Goal: Task Accomplishment & Management: Complete application form

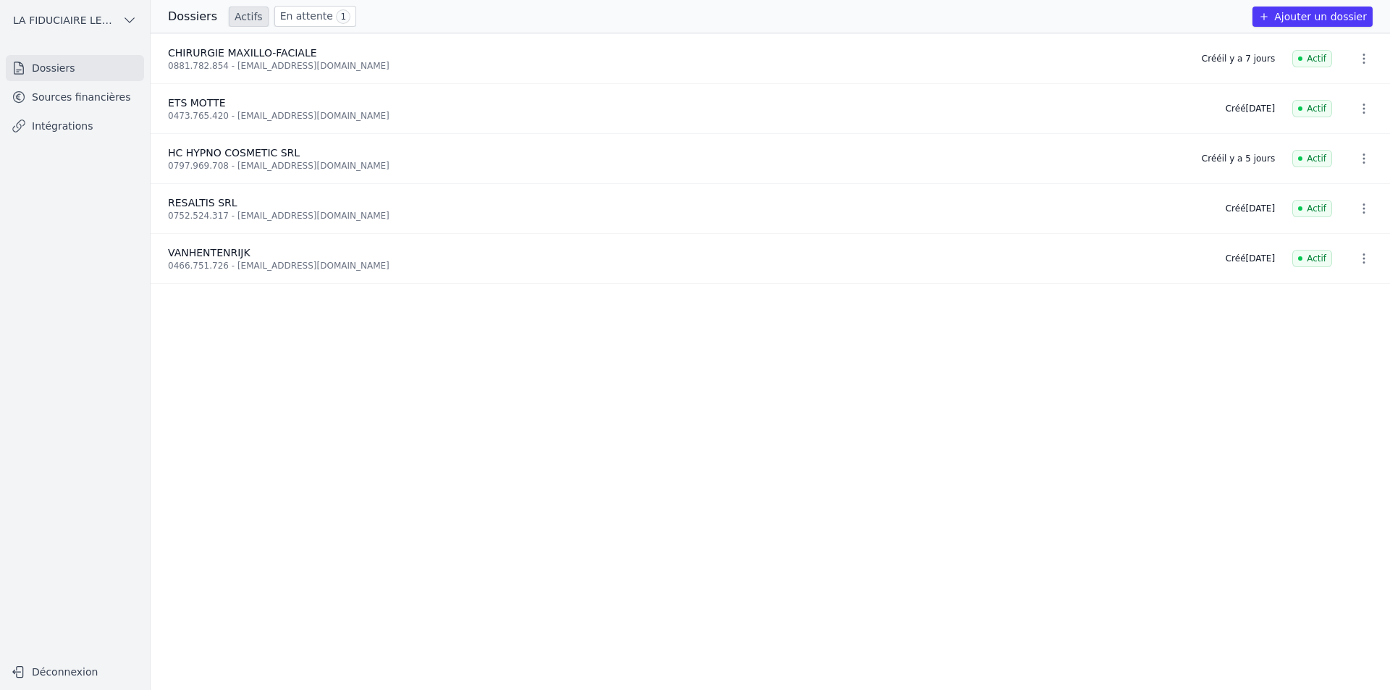
click at [313, 17] on link "En attente 1" at bounding box center [315, 16] width 82 height 21
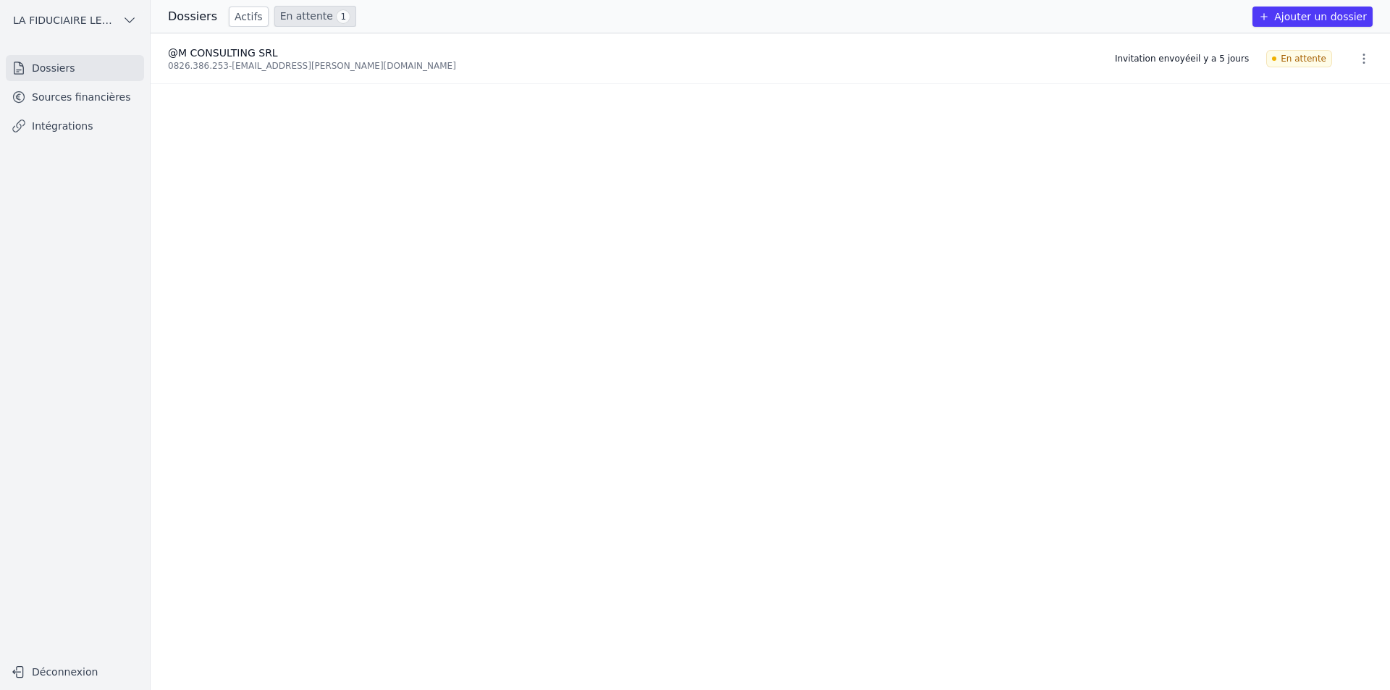
click at [234, 18] on link "Actifs" at bounding box center [249, 17] width 40 height 20
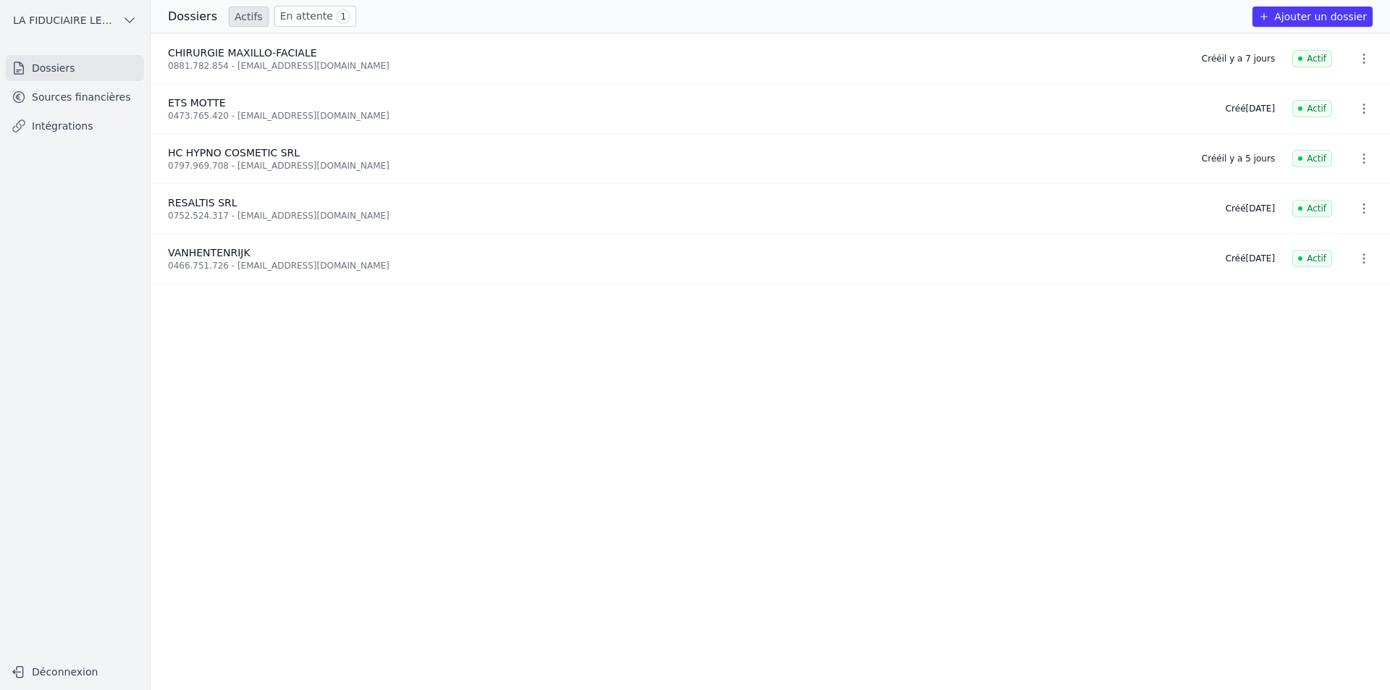
click at [1288, 12] on button "Ajouter un dossier" at bounding box center [1312, 17] width 120 height 20
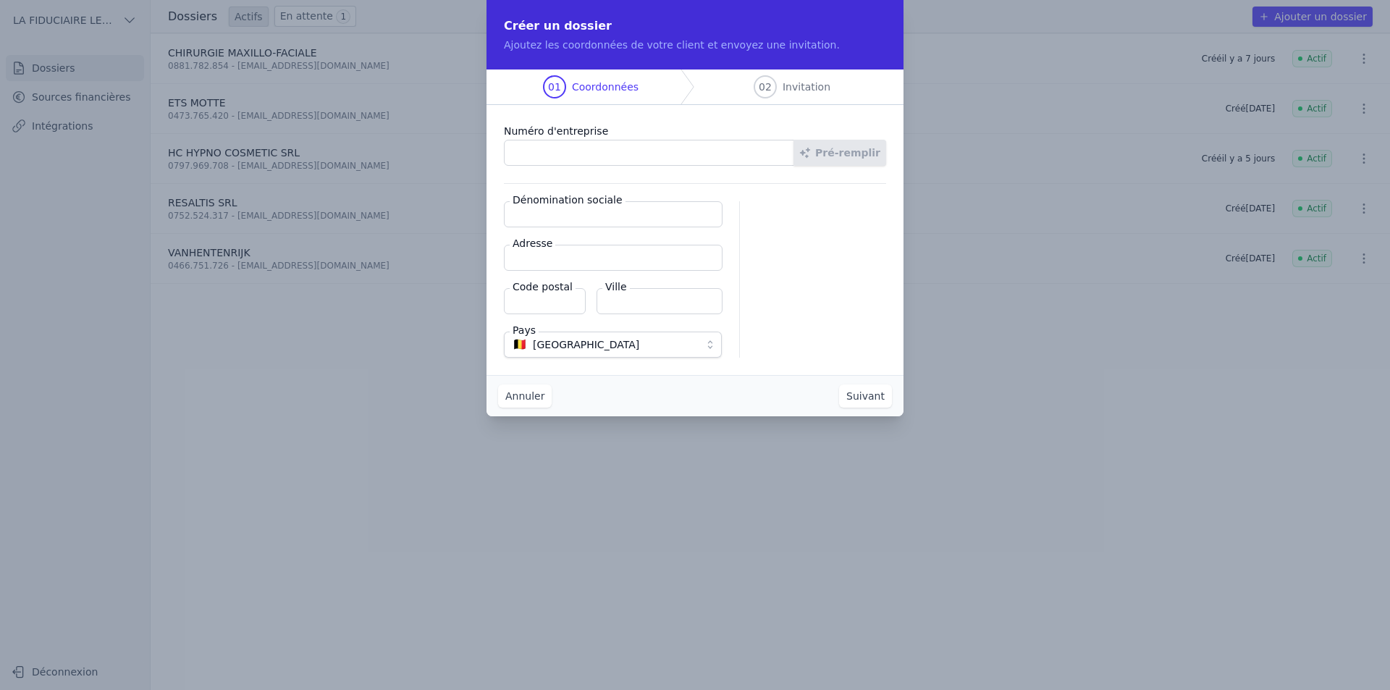
click at [676, 156] on input "Numéro d'entreprise" at bounding box center [649, 153] width 290 height 26
paste input "0760.347.762"
type input "0760.347.762"
click at [827, 159] on button "Pré-remplir" at bounding box center [839, 153] width 93 height 26
type input "PYCM SRL"
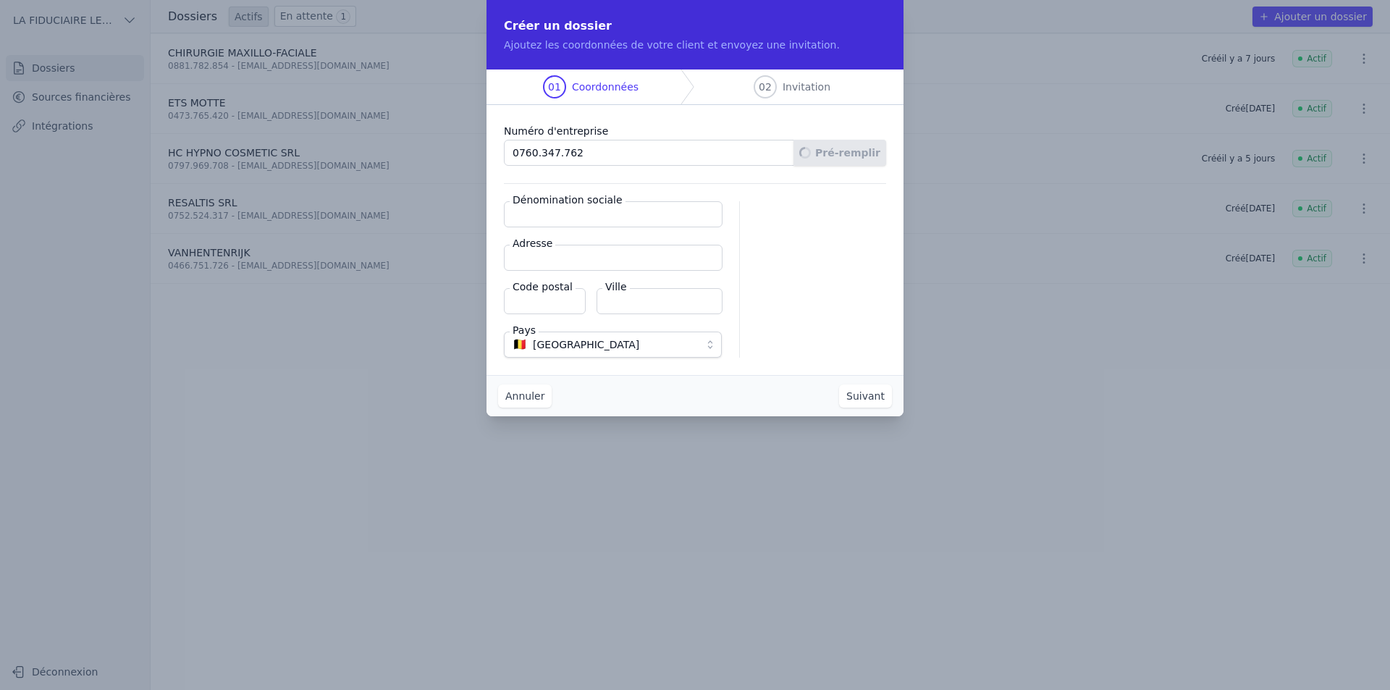
type input "Rue du Canon 33"
type input "7800"
type input "Ath"
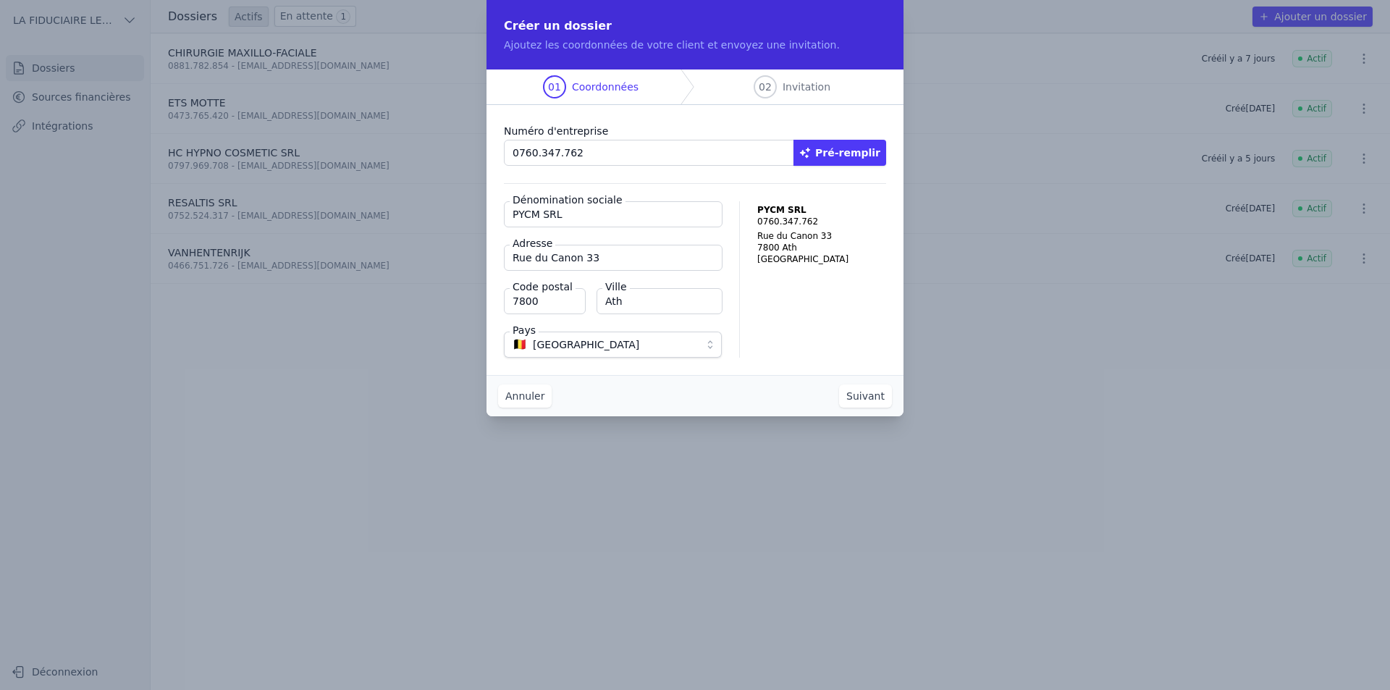
click at [868, 398] on button "Suivant" at bounding box center [865, 395] width 53 height 23
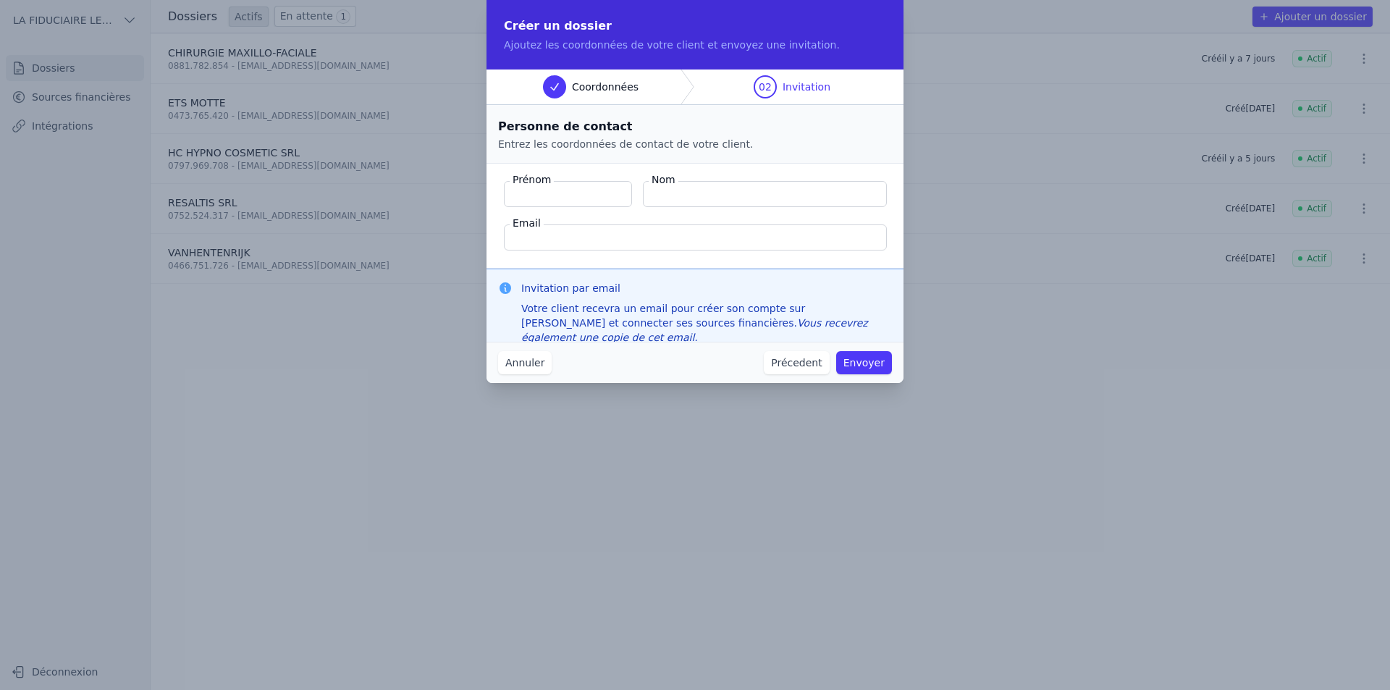
click at [549, 234] on input "Email" at bounding box center [695, 237] width 383 height 26
paste input "[EMAIL_ADDRESS][DOMAIN_NAME]"
type input "[EMAIL_ADDRESS][DOMAIN_NAME]"
click at [558, 195] on input "Prénom" at bounding box center [568, 194] width 128 height 26
type input "[PERSON_NAME]"
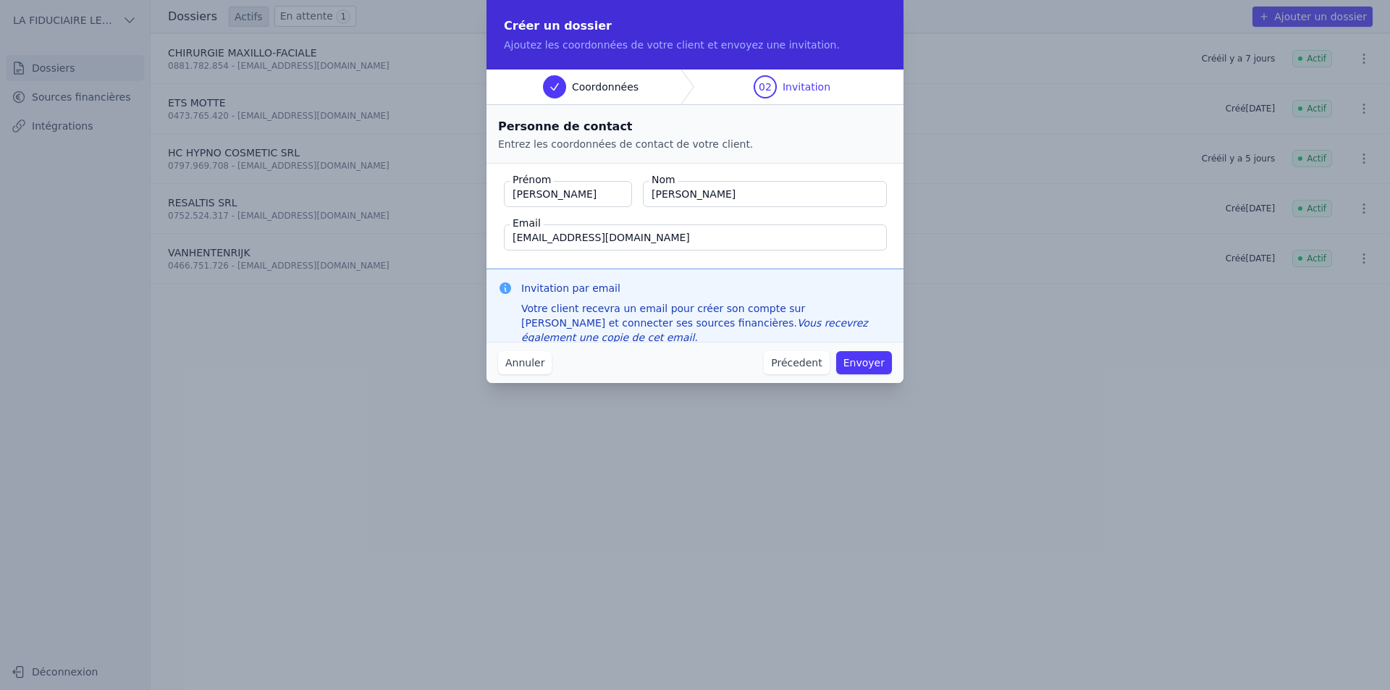
type input "[PERSON_NAME]"
click at [855, 359] on button "Envoyer" at bounding box center [864, 362] width 56 height 23
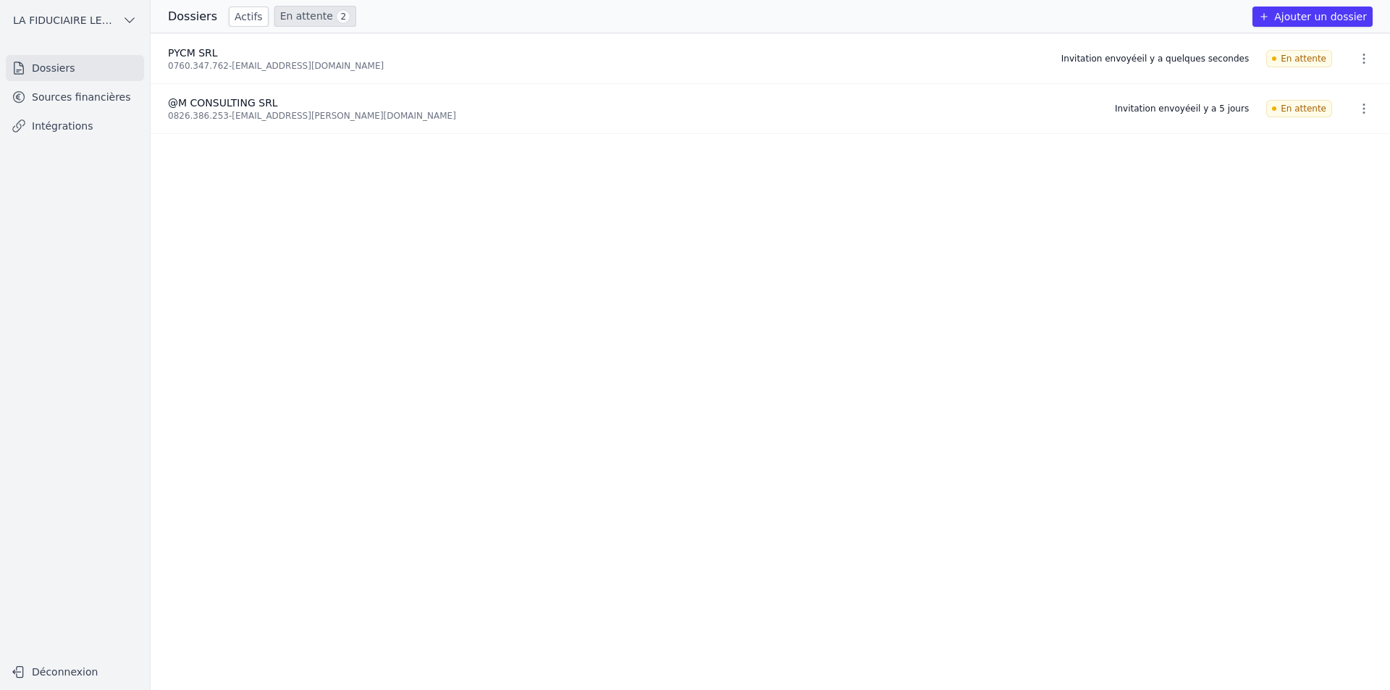
click at [1359, 111] on icon "button" at bounding box center [1363, 108] width 14 height 14
click at [1128, 186] on div at bounding box center [695, 345] width 1390 height 690
click at [320, 12] on link "En attente 2" at bounding box center [315, 16] width 82 height 21
click at [249, 23] on link "Actifs" at bounding box center [249, 17] width 40 height 20
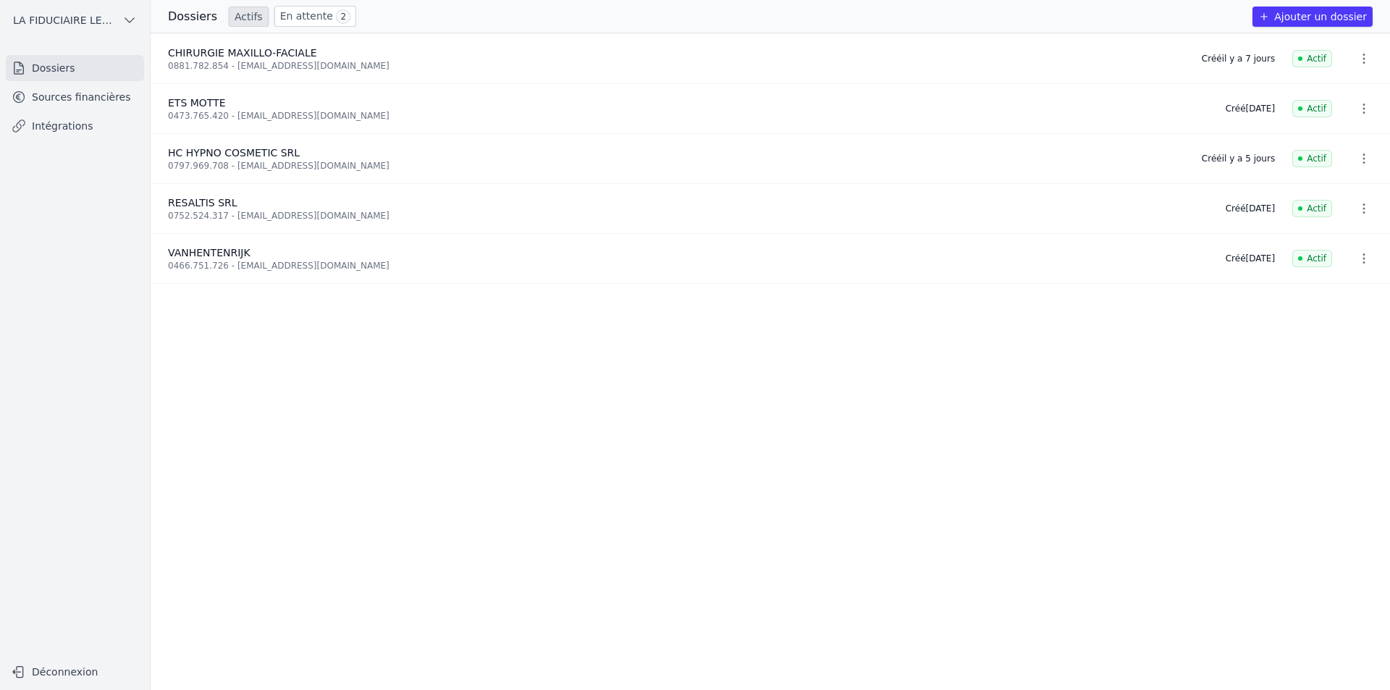
click at [1350, 155] on button "button" at bounding box center [1363, 158] width 29 height 23
click at [73, 98] on div at bounding box center [695, 345] width 1390 height 690
click at [73, 98] on link "Sources financières" at bounding box center [75, 97] width 138 height 26
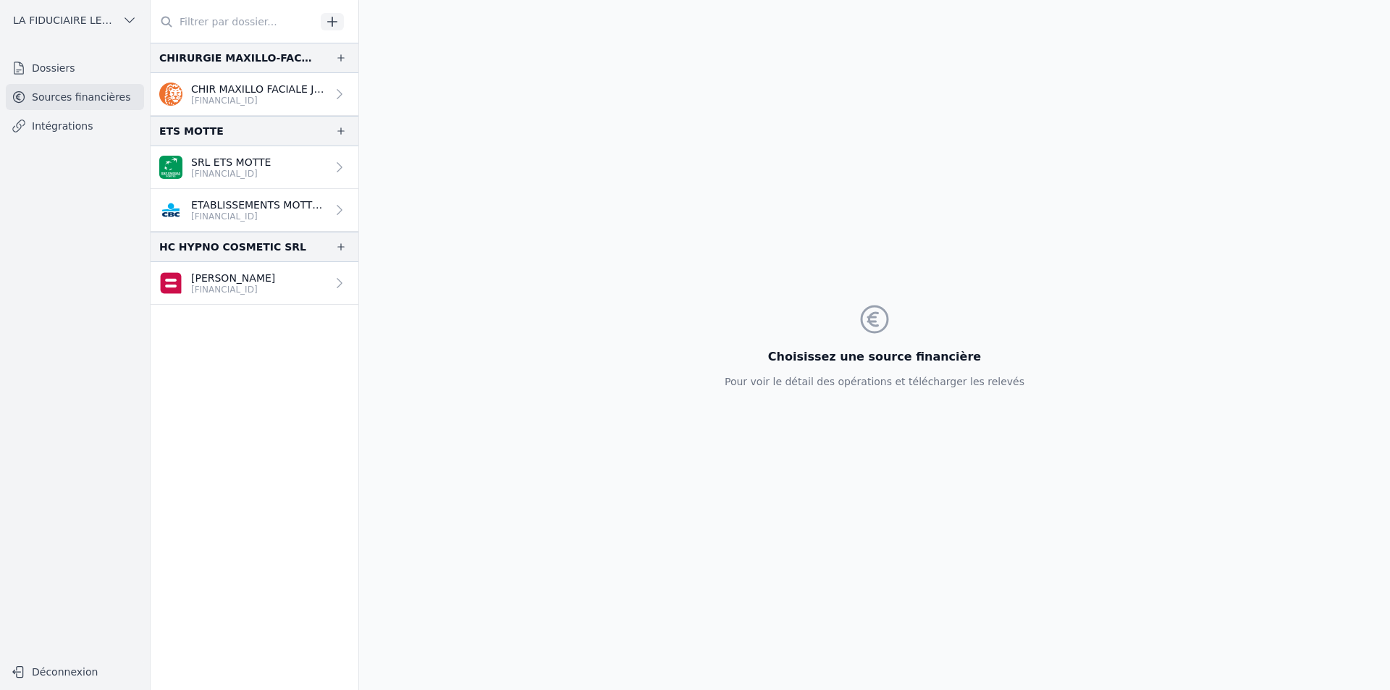
click at [254, 279] on p "[PERSON_NAME]" at bounding box center [233, 278] width 84 height 14
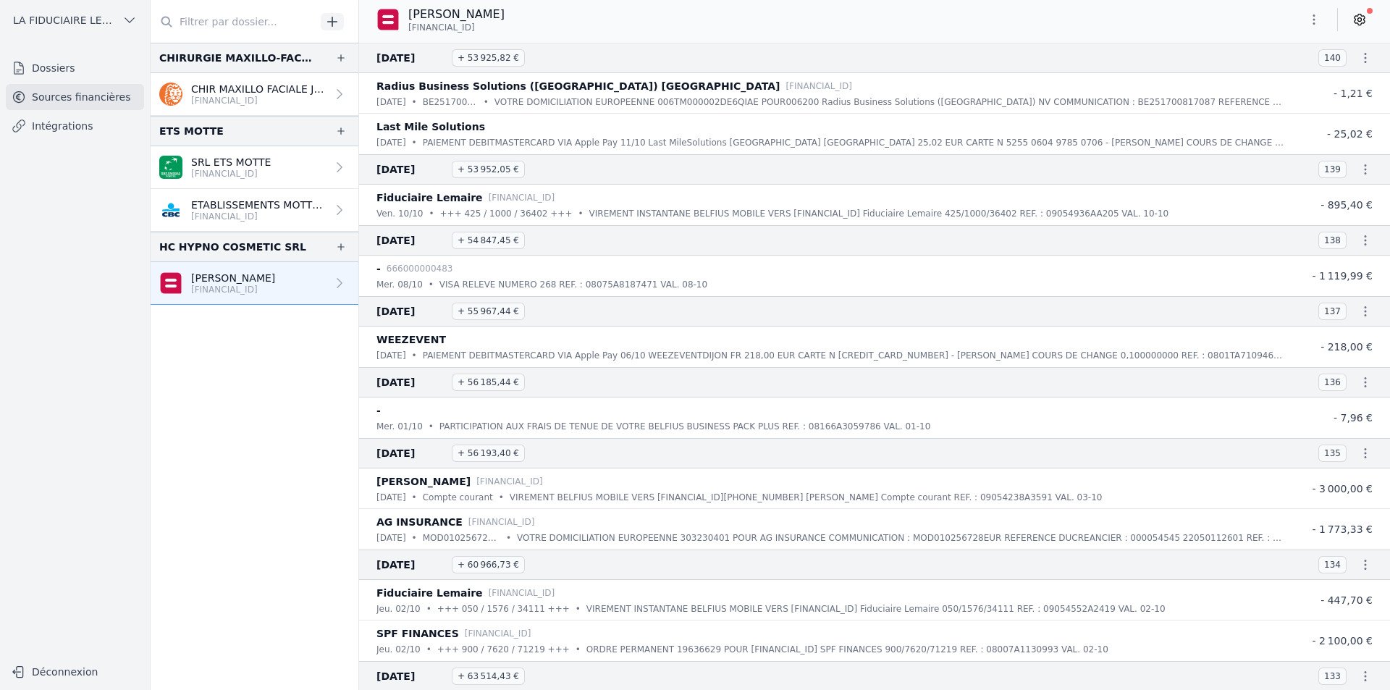
click at [69, 60] on link "Dossiers" at bounding box center [75, 68] width 138 height 26
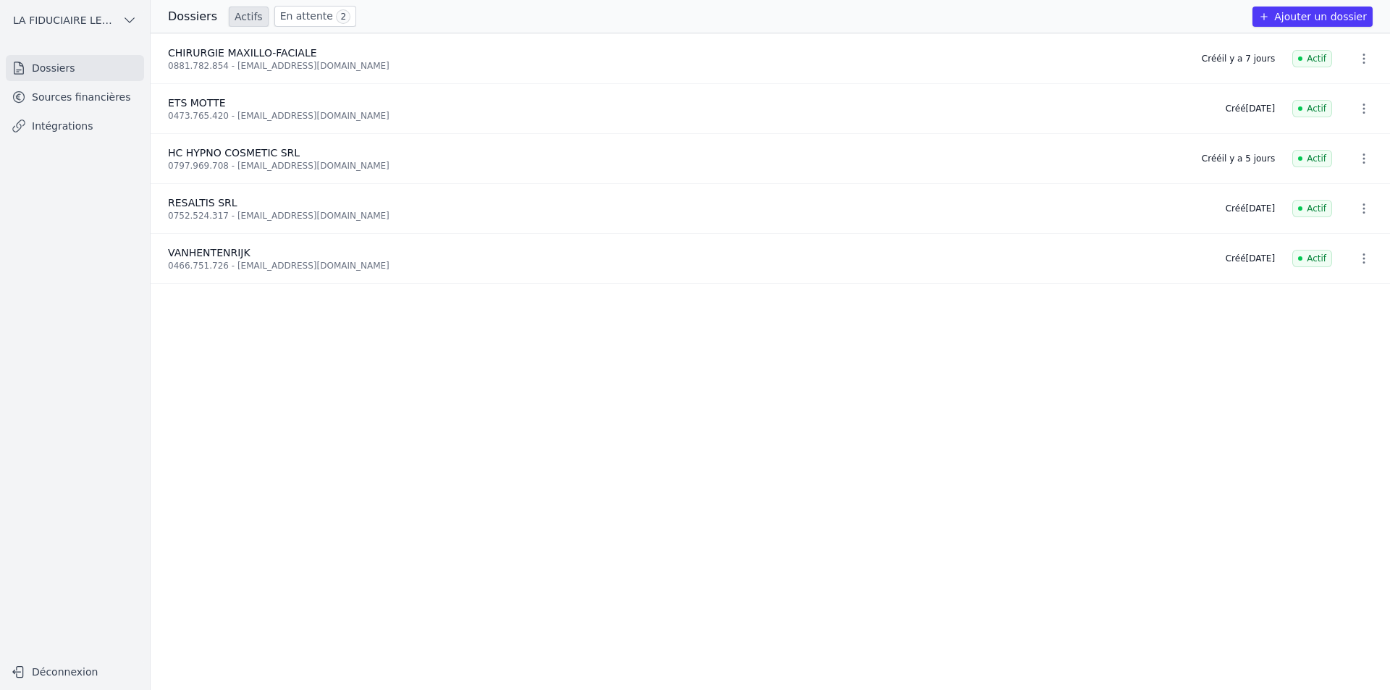
click at [336, 18] on span "2" at bounding box center [343, 16] width 14 height 14
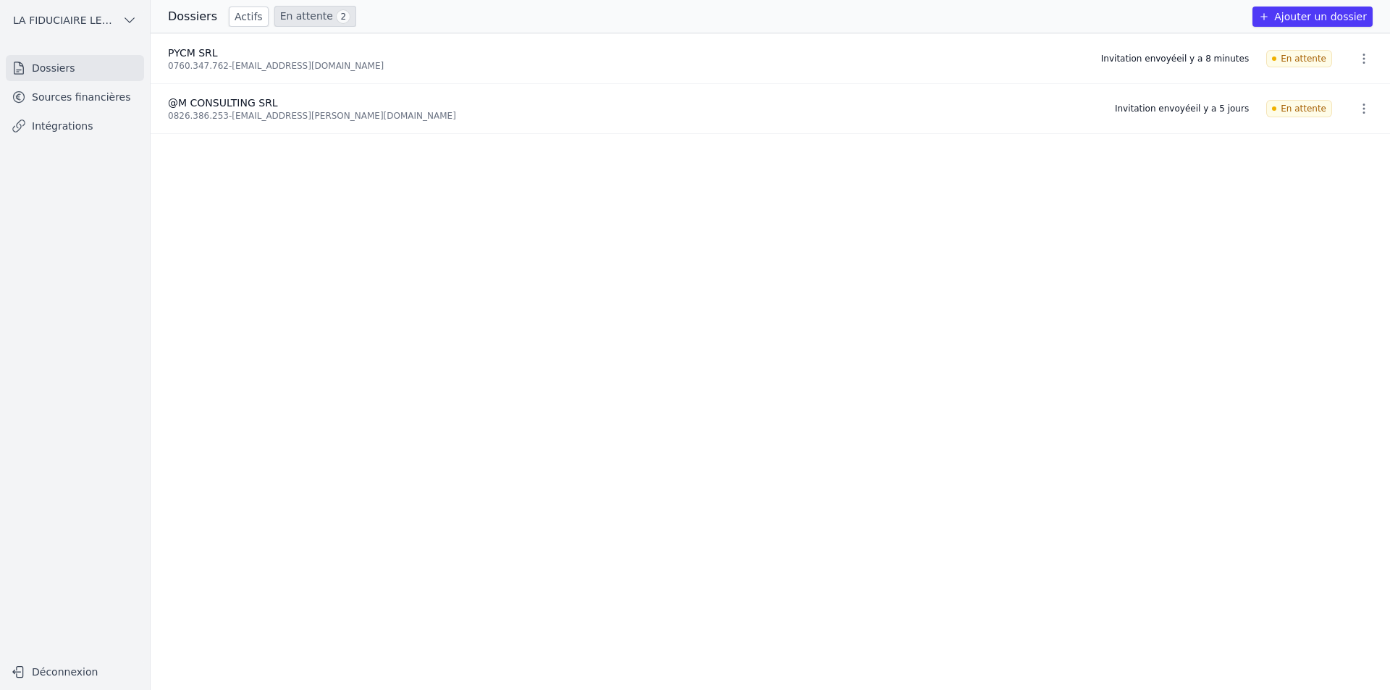
click at [234, 20] on link "Actifs" at bounding box center [249, 17] width 40 height 20
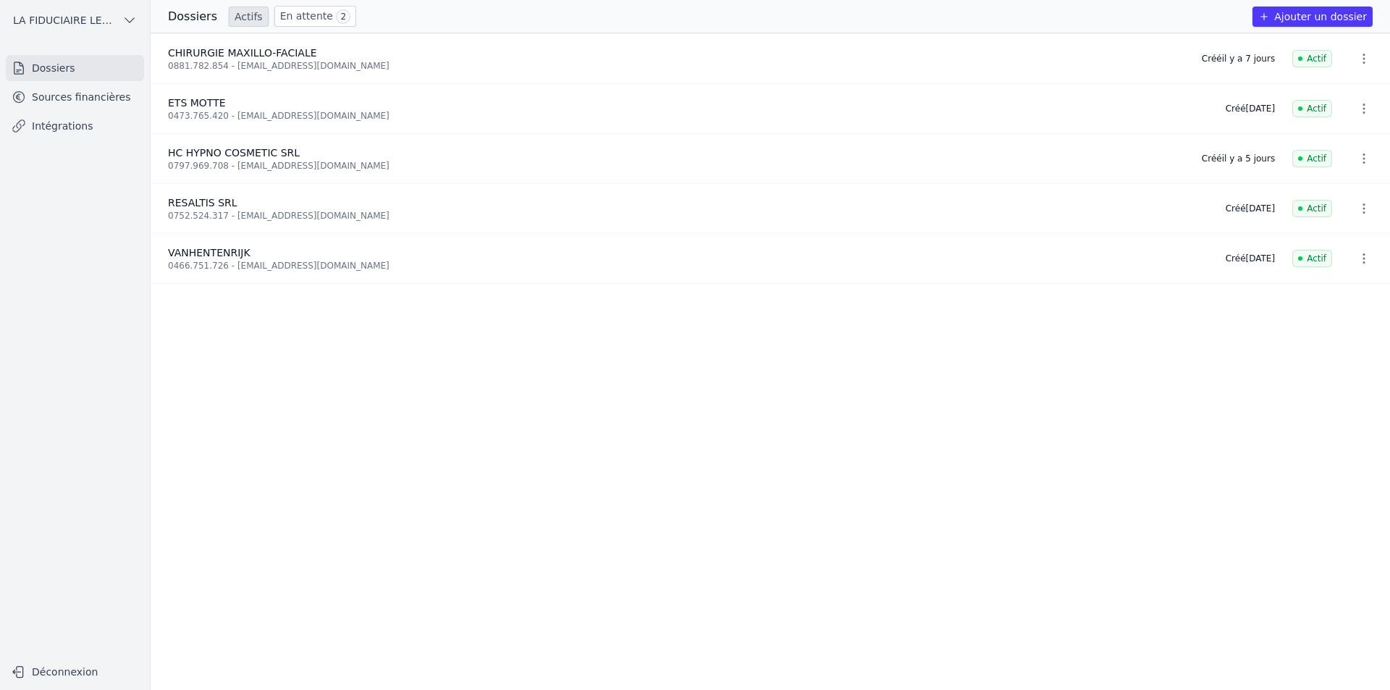
click at [115, 106] on link "Sources financières" at bounding box center [75, 97] width 138 height 26
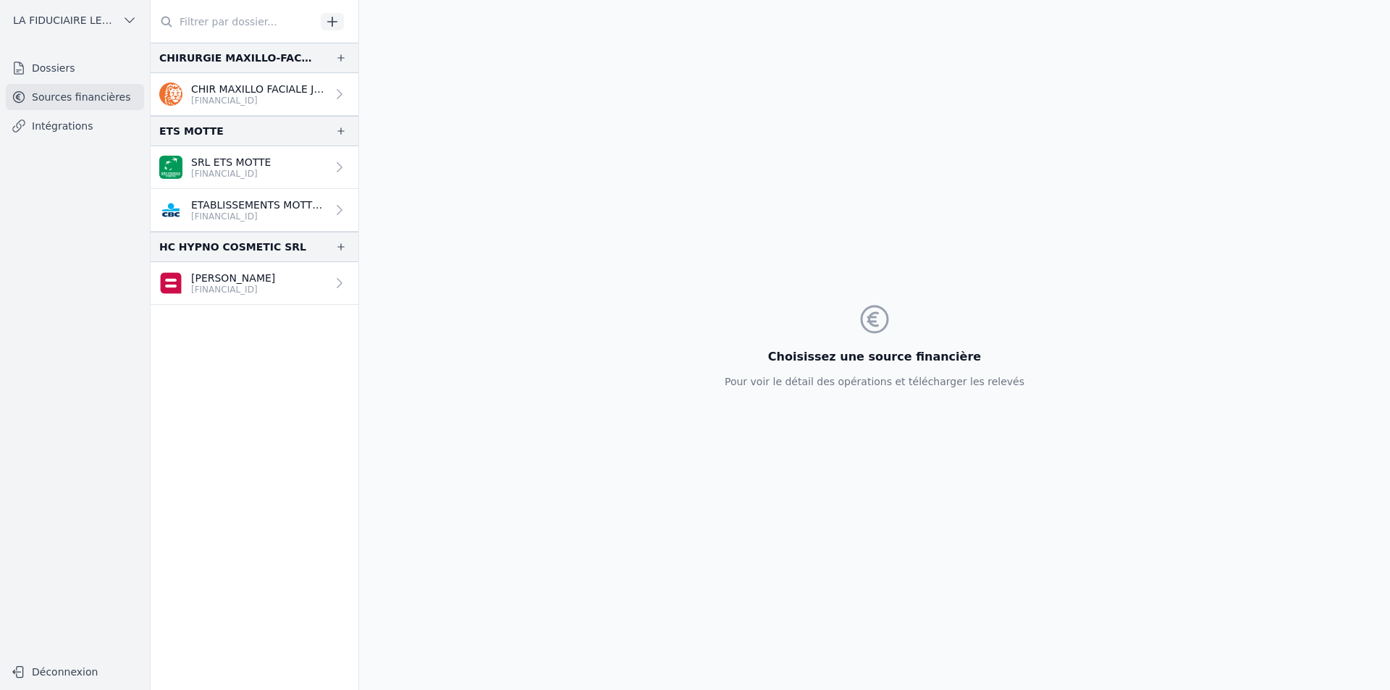
click at [107, 125] on link "Intégrations" at bounding box center [75, 126] width 138 height 26
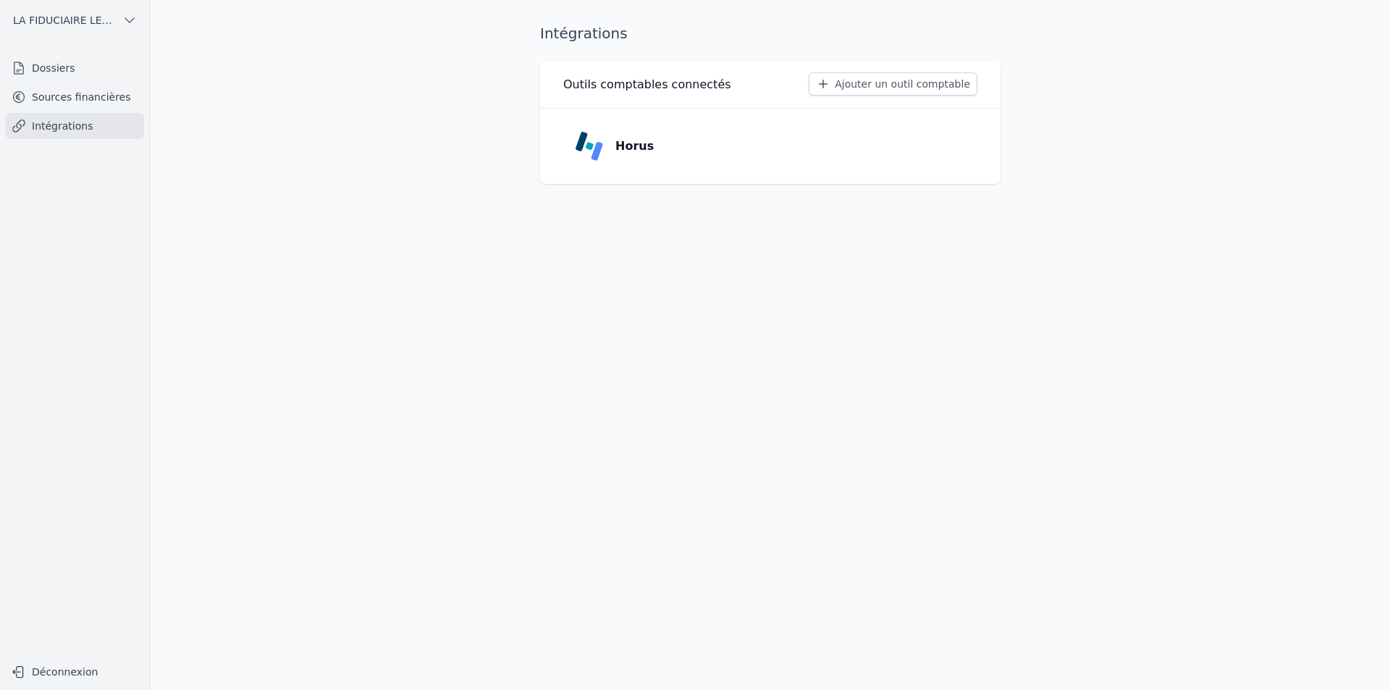
click at [114, 68] on link "Dossiers" at bounding box center [75, 68] width 138 height 26
